Goal: Information Seeking & Learning: Learn about a topic

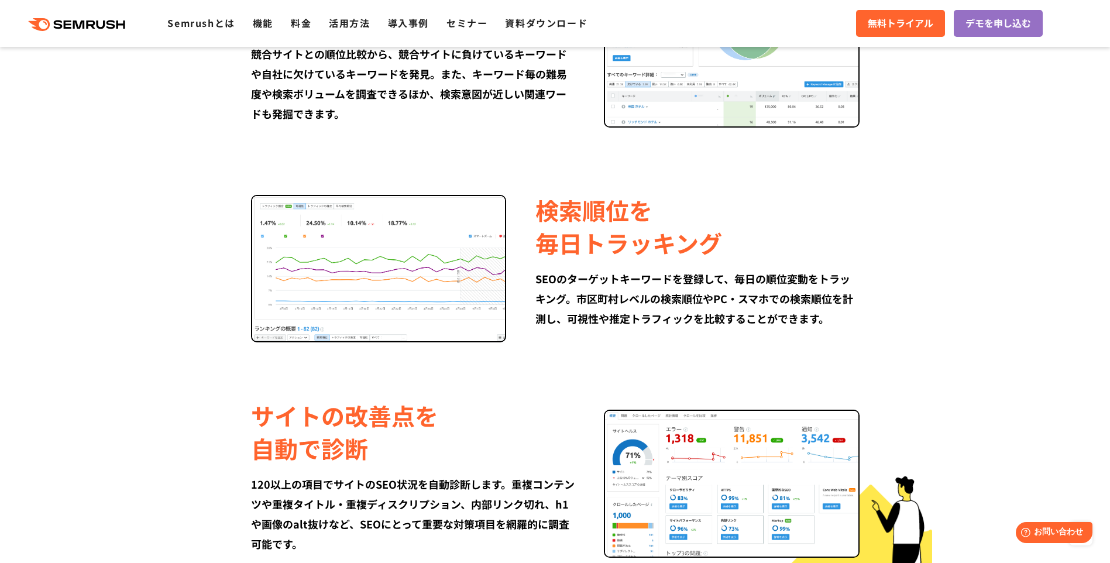
scroll to position [1111, 0]
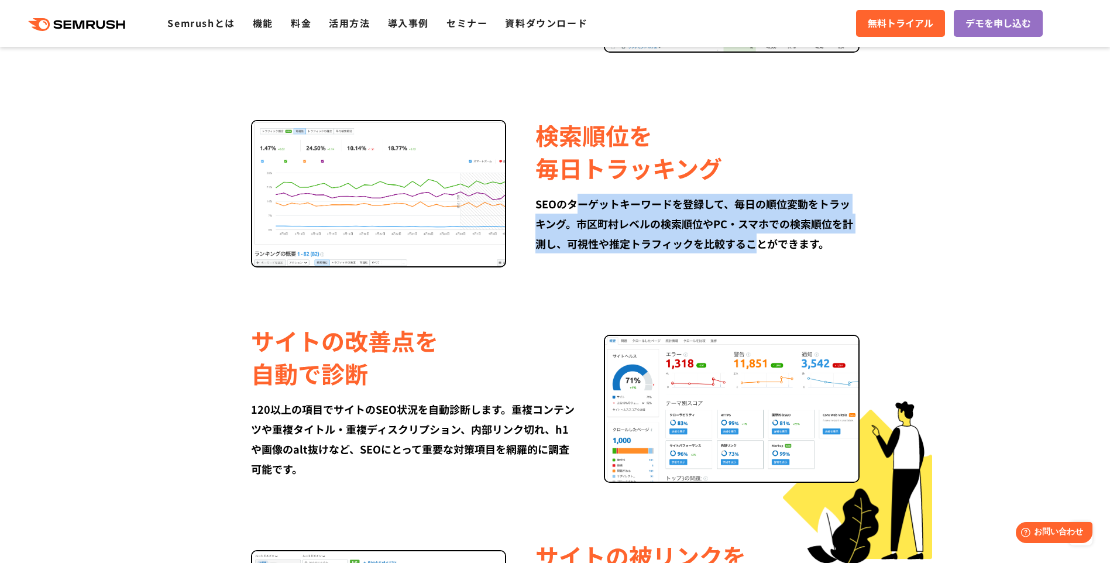
drag, startPoint x: 580, startPoint y: 207, endPoint x: 755, endPoint y: 247, distance: 178.8
click at [755, 247] on div "SEOのターゲットキーワードを登録して、毎日の順位変動をトラッキング。市区町村レベルの検索順位やPC・スマホでの検索順位を計測し、可視性や推定トラフィックを比…" at bounding box center [696, 224] width 323 height 60
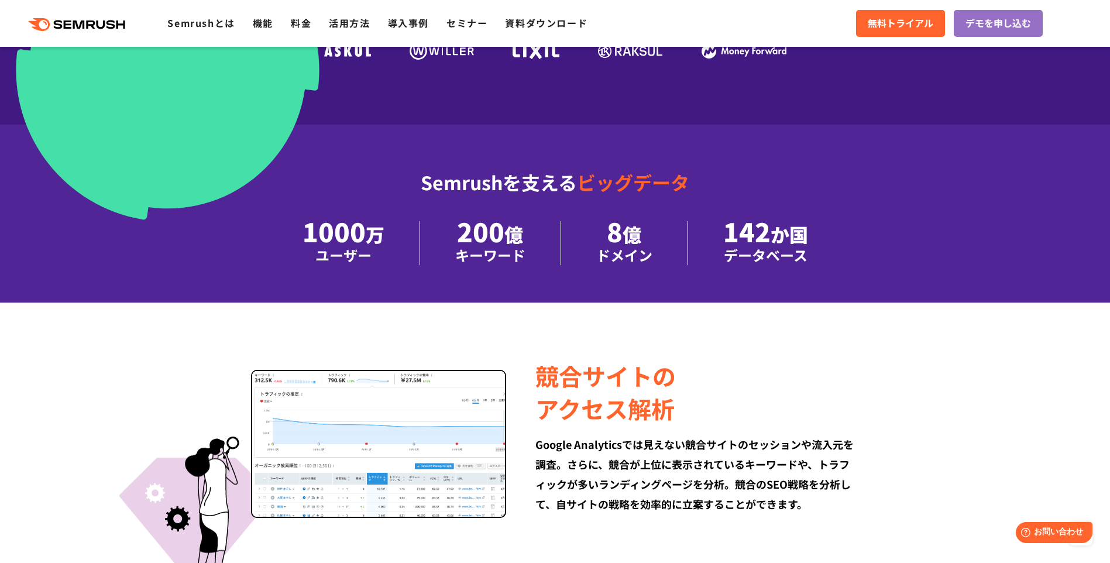
scroll to position [292, 0]
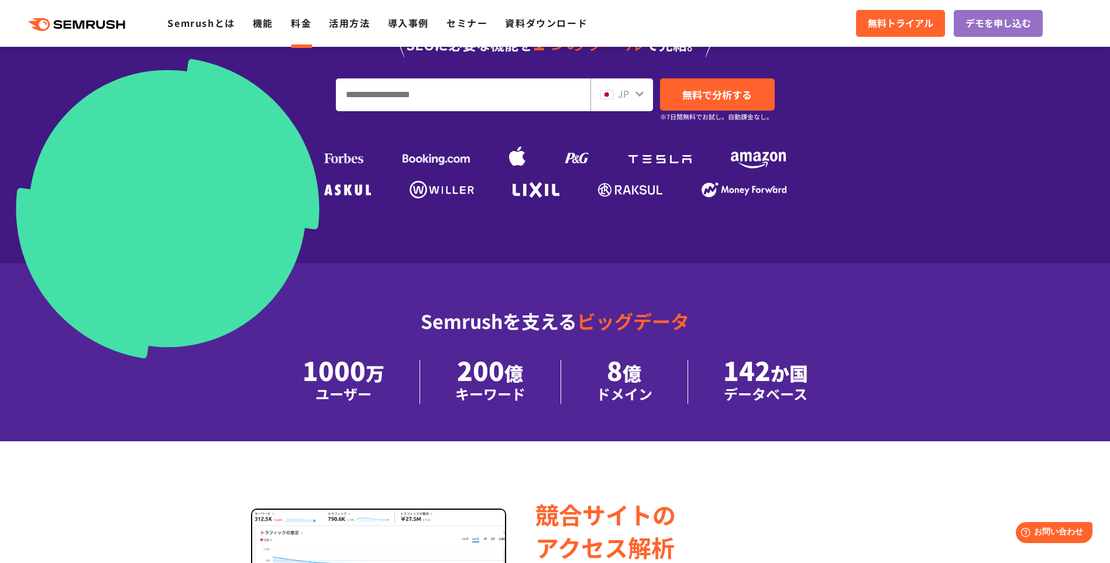
click at [304, 21] on link "料金" at bounding box center [301, 23] width 20 height 14
